Goal: Transaction & Acquisition: Purchase product/service

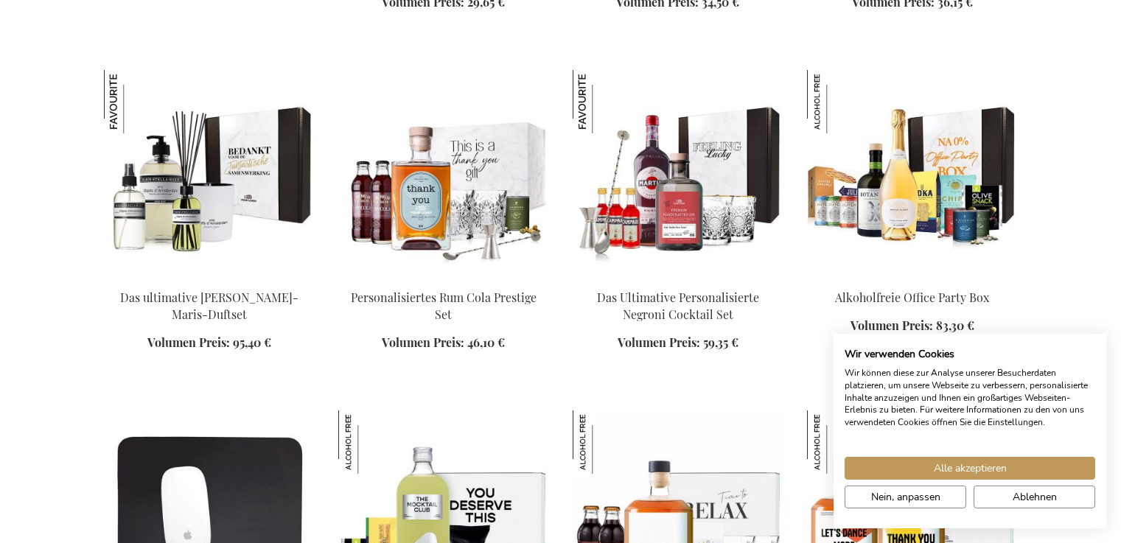
scroll to position [1812, 0]
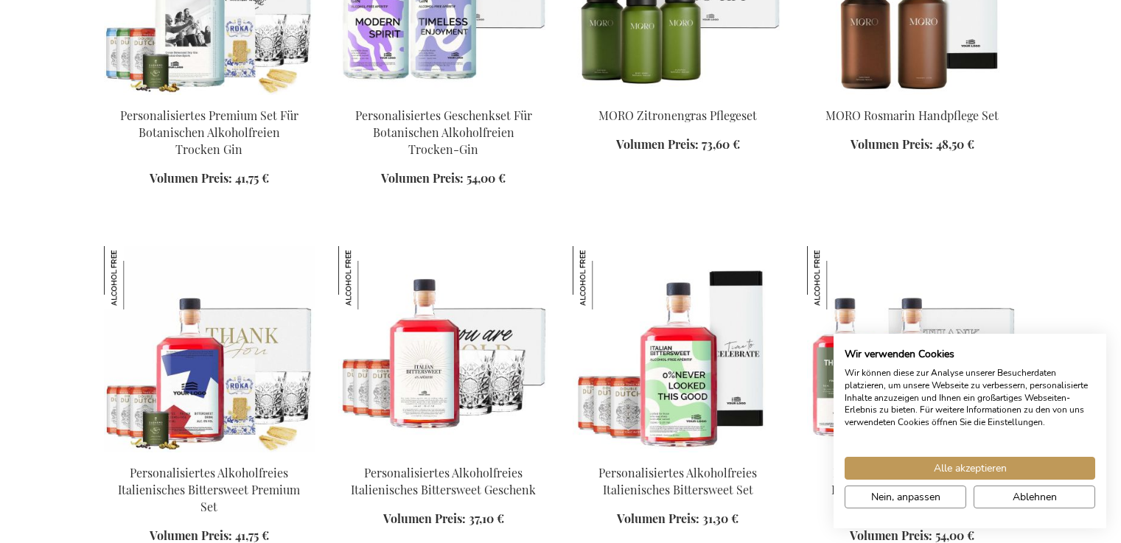
scroll to position [2671, 0]
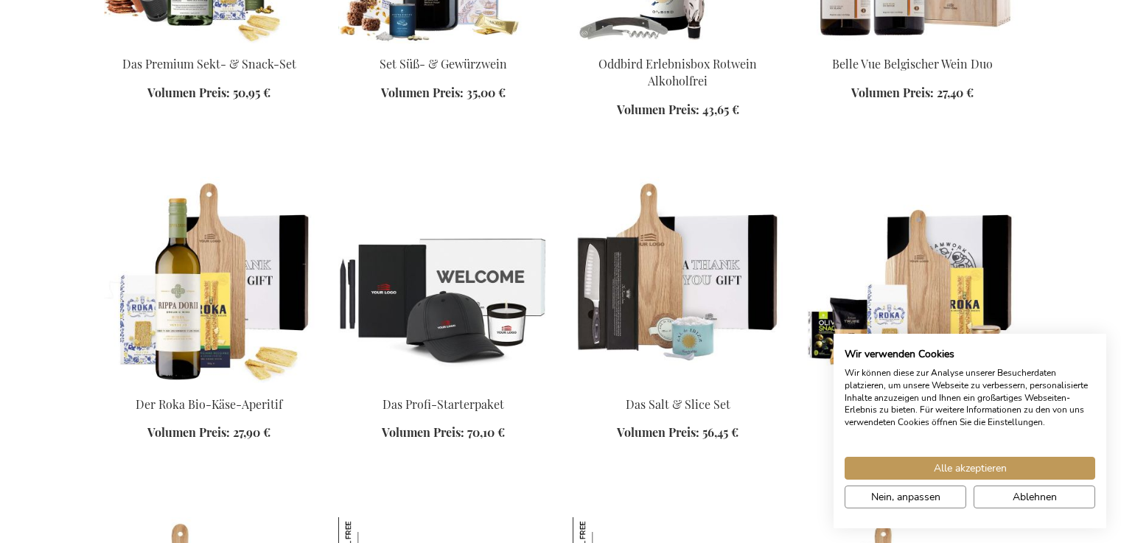
scroll to position [2563, 0]
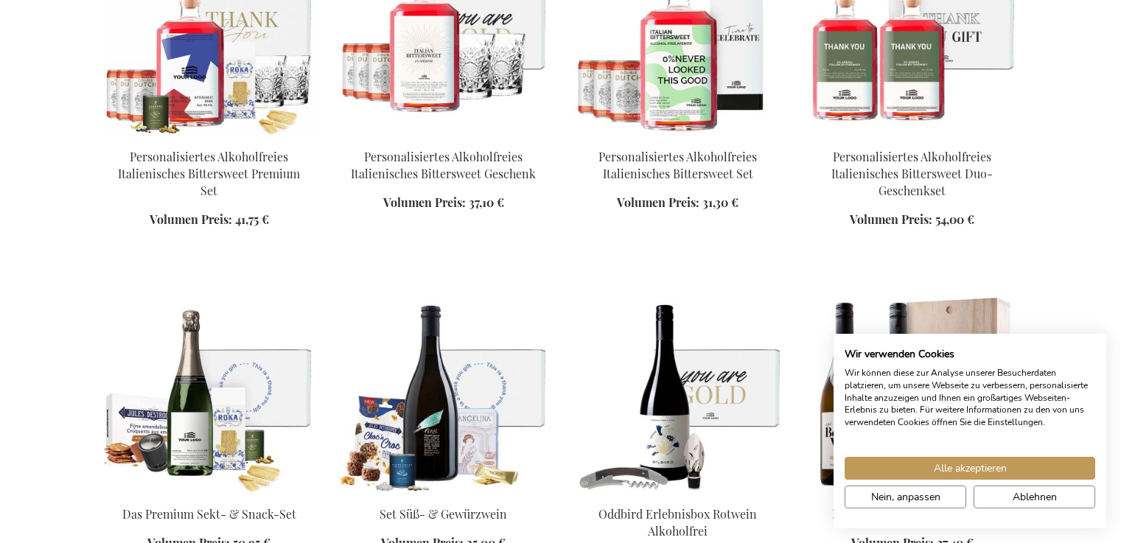
scroll to position [3016, 0]
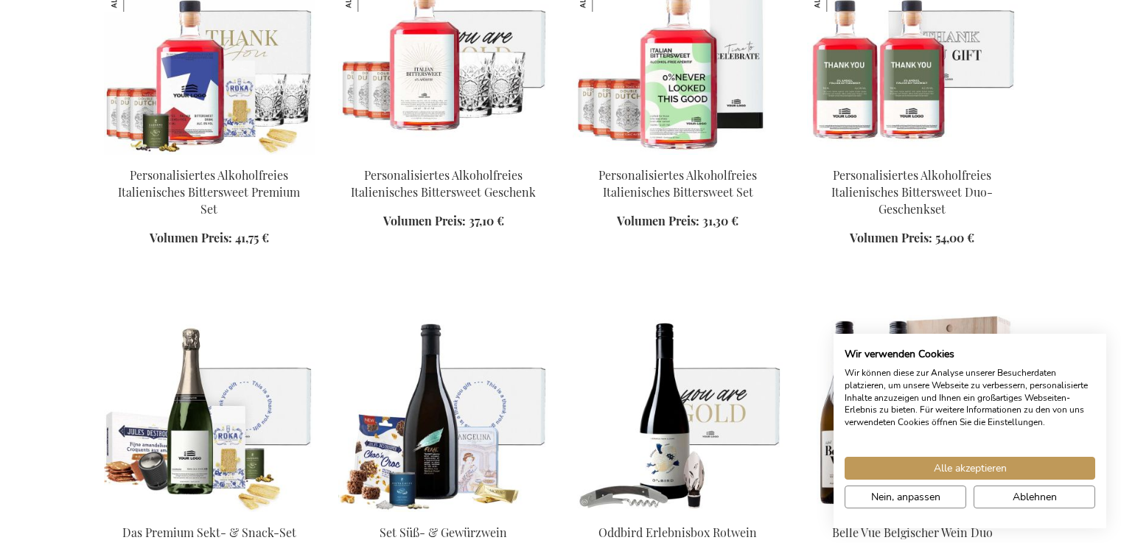
scroll to position [2912, 0]
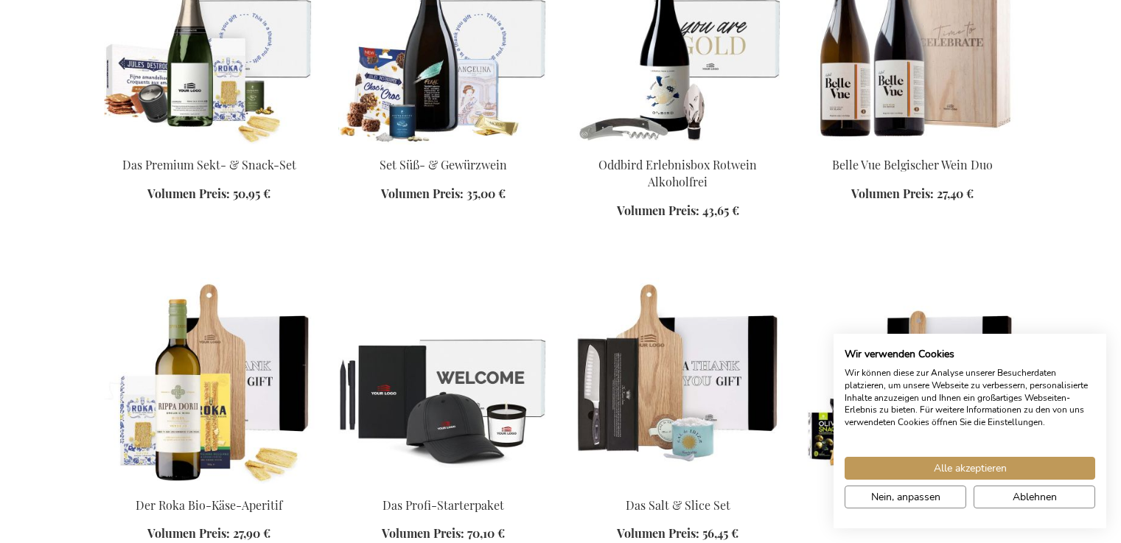
scroll to position [3381, 0]
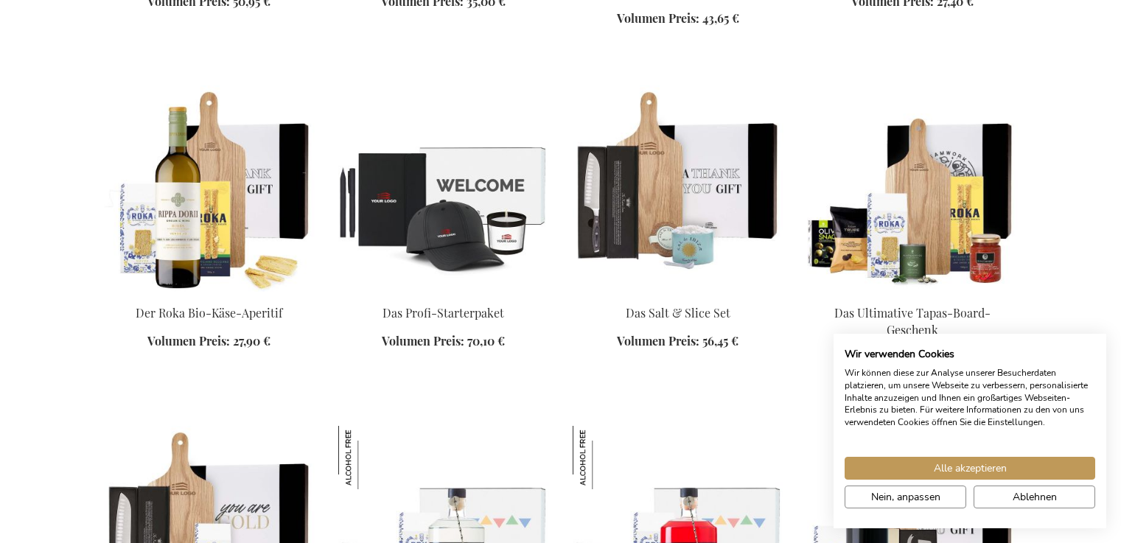
scroll to position [2631, 0]
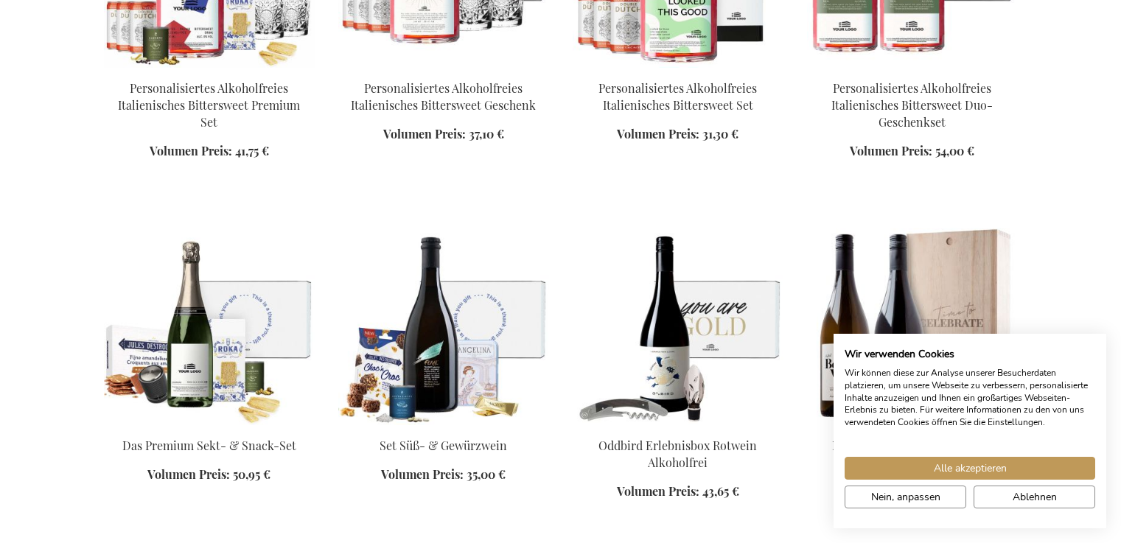
scroll to position [2960, 0]
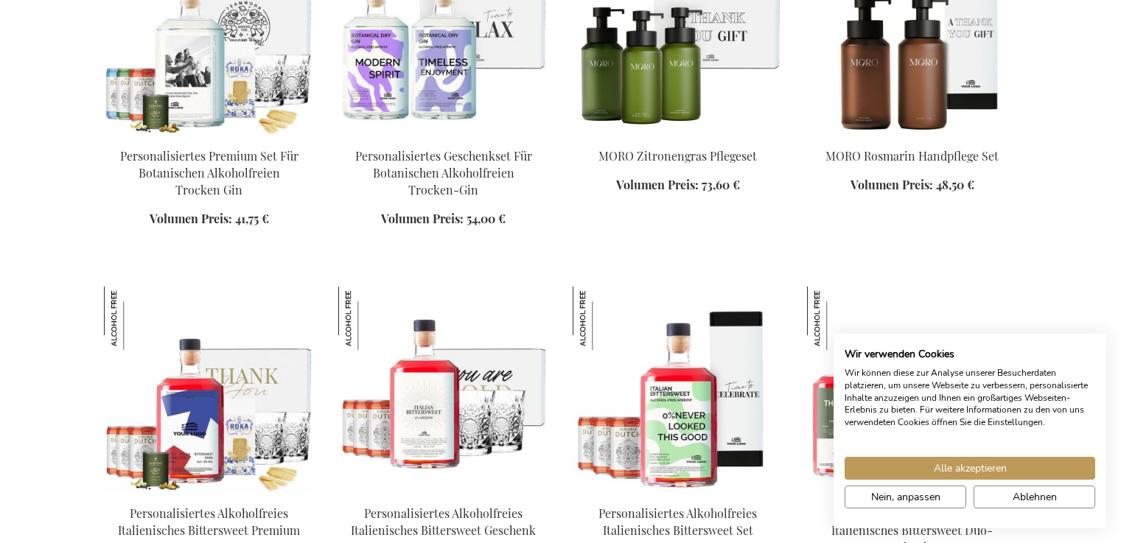
scroll to position [1896, 0]
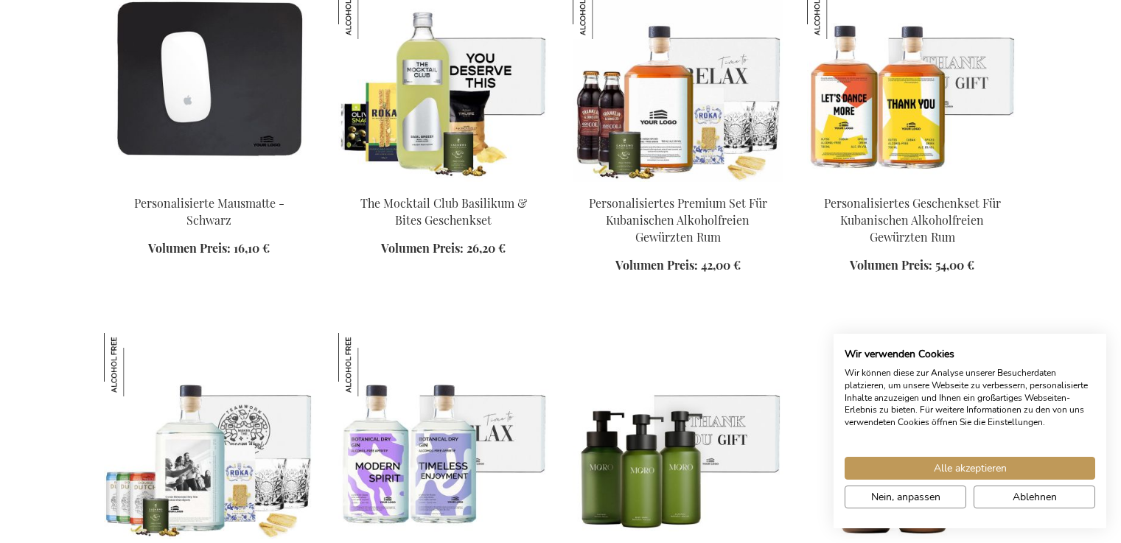
scroll to position [1692, 0]
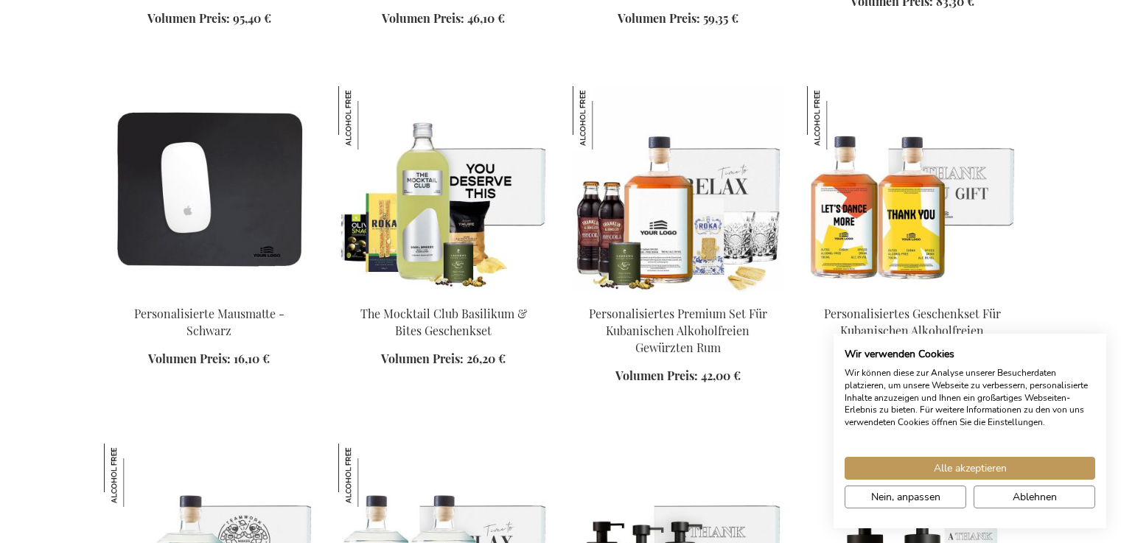
click at [961, 200] on img at bounding box center [912, 189] width 211 height 206
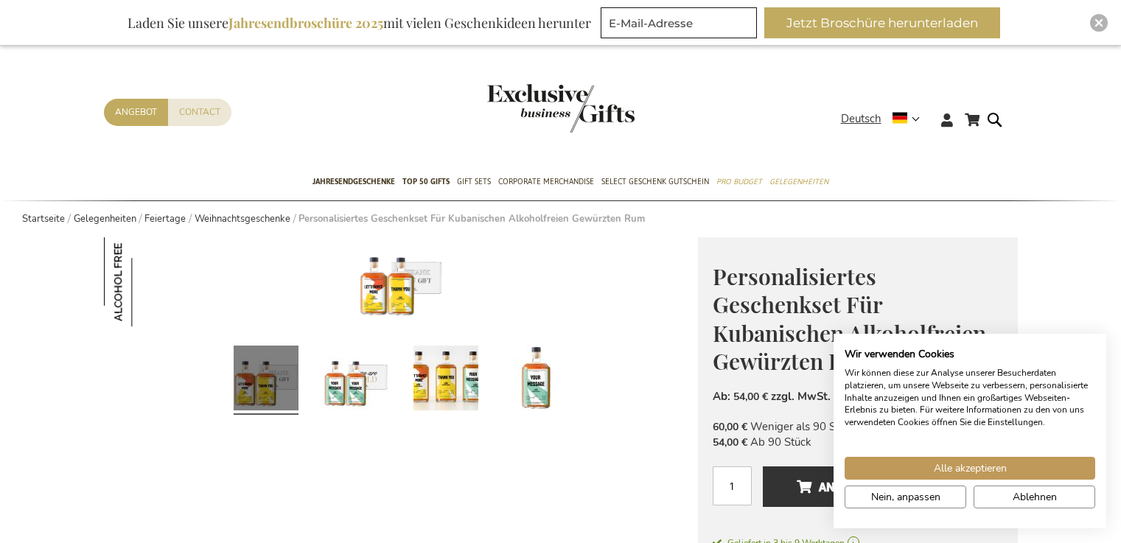
scroll to position [445, 0]
